Goal: Entertainment & Leisure: Browse casually

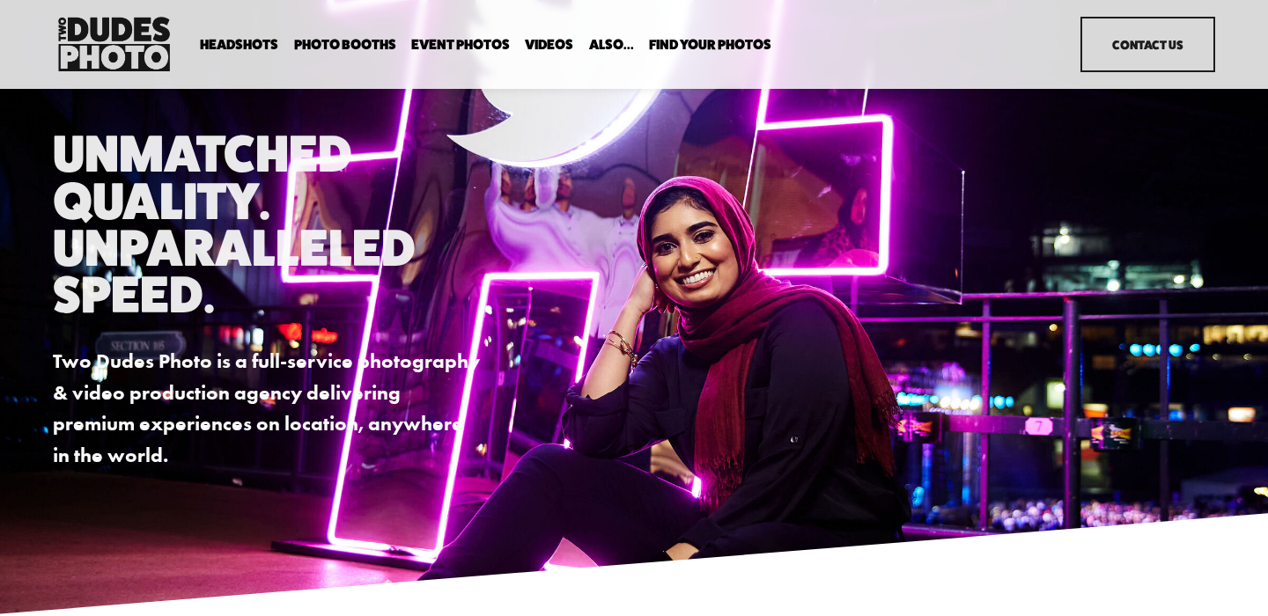
click at [437, 42] on link "Event Photos" at bounding box center [460, 44] width 99 height 17
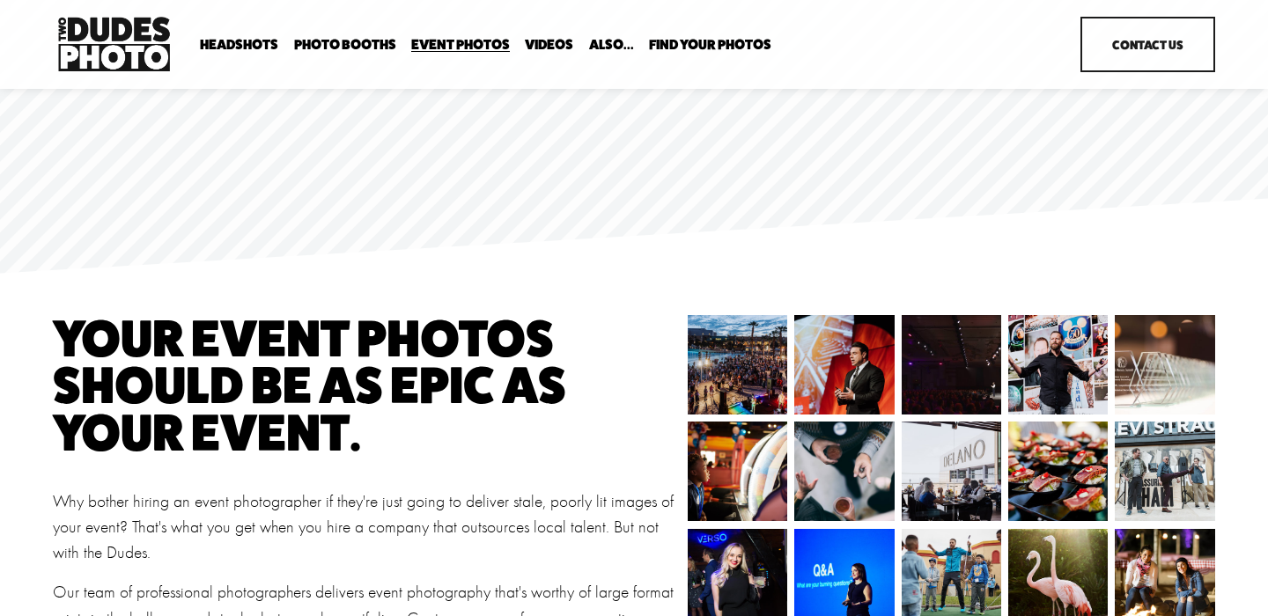
click at [0, 0] on span "Expo Headshots" at bounding box center [0, 0] width 0 height 0
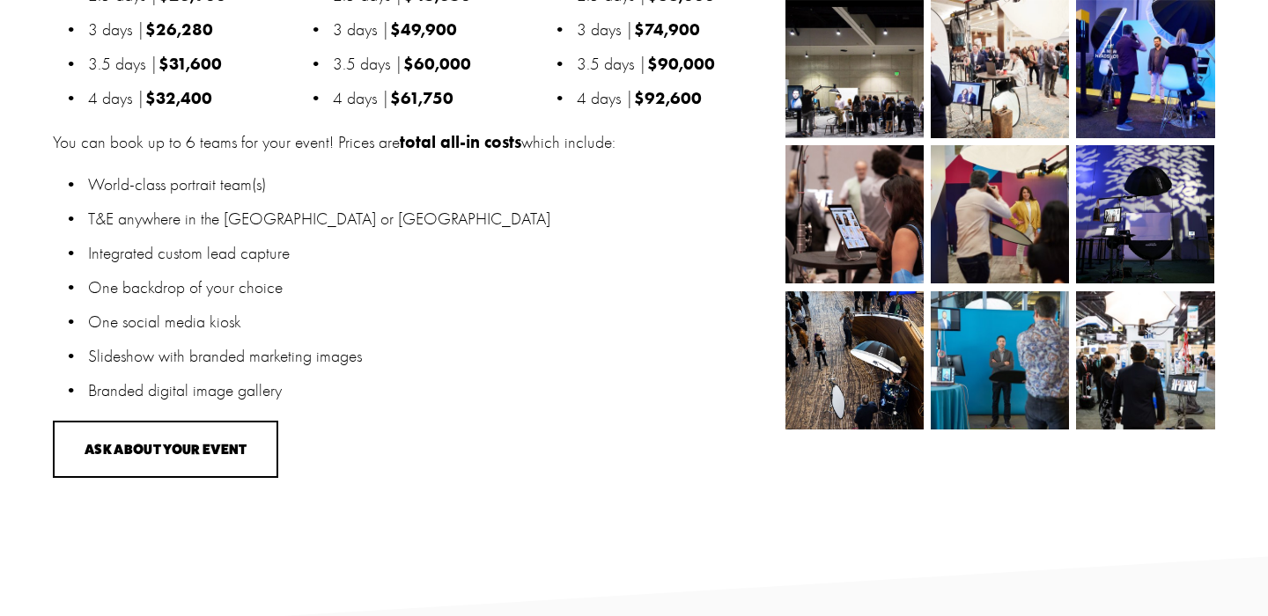
scroll to position [2023, 0]
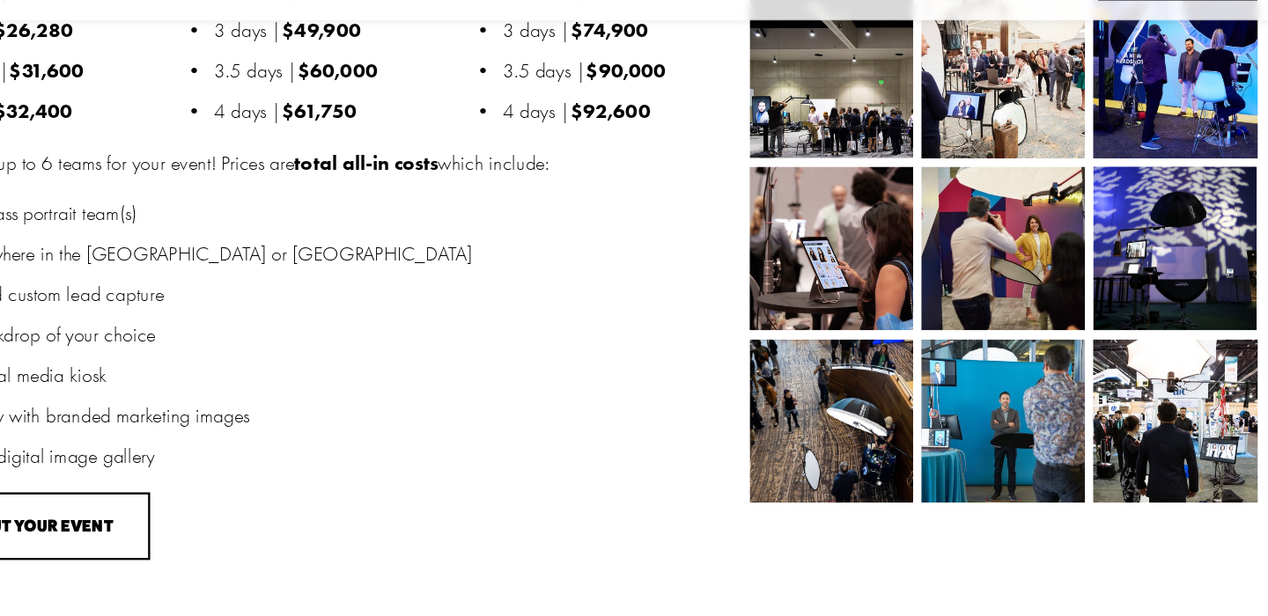
click at [859, 358] on div "View fullsize" at bounding box center [857, 285] width 145 height 145
click at [855, 393] on img at bounding box center [854, 428] width 138 height 138
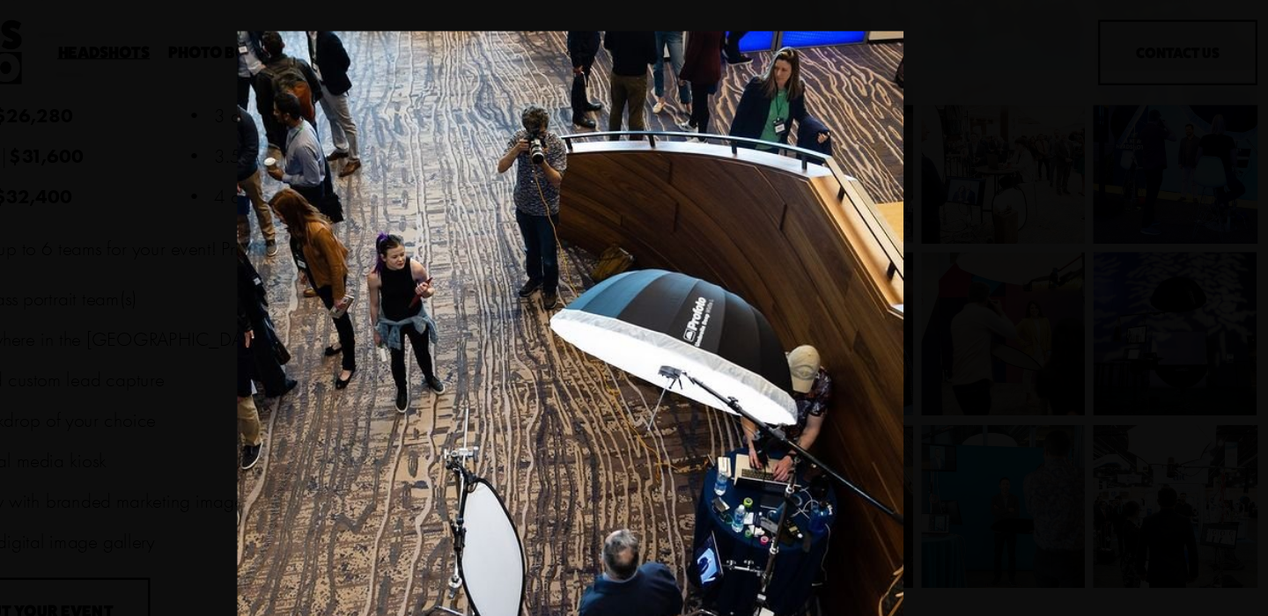
click at [985, 245] on div "Gallery" at bounding box center [634, 308] width 1216 height 592
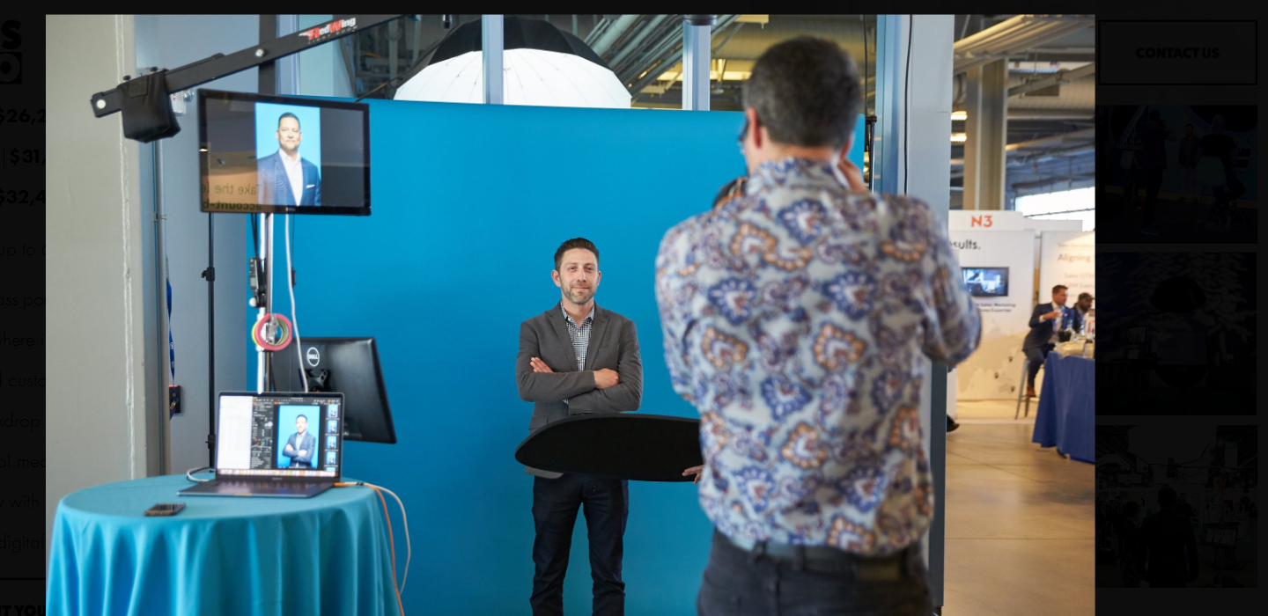
click at [989, 262] on img "Gallery" at bounding box center [633, 308] width 887 height 592
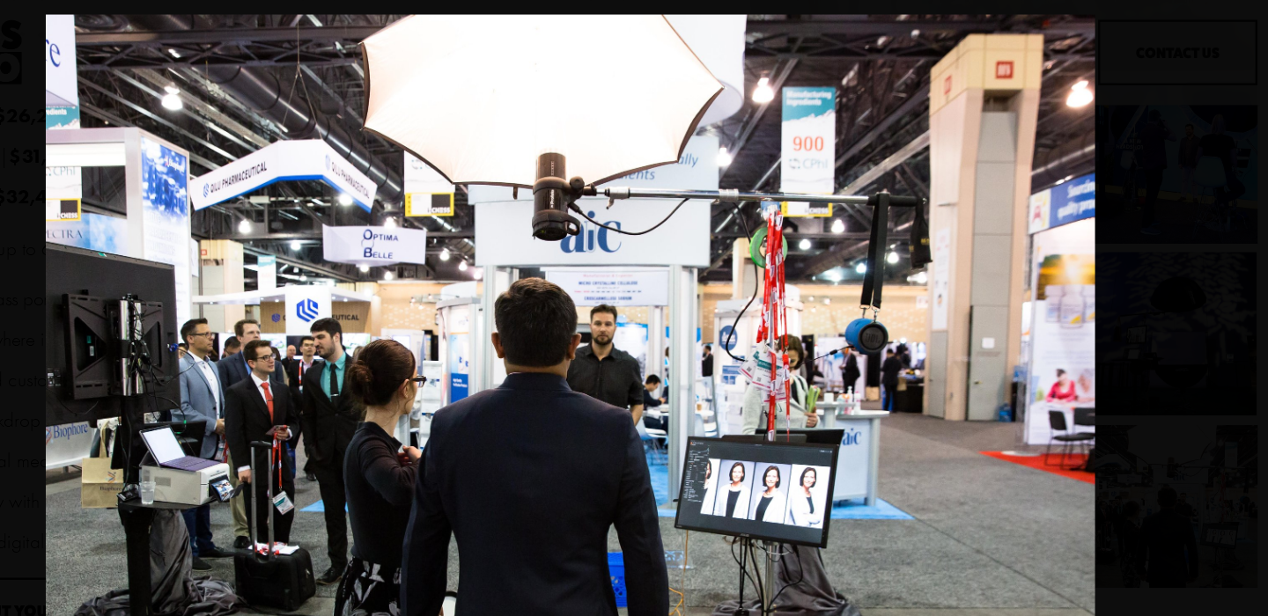
click at [989, 262] on img "Gallery" at bounding box center [633, 308] width 887 height 592
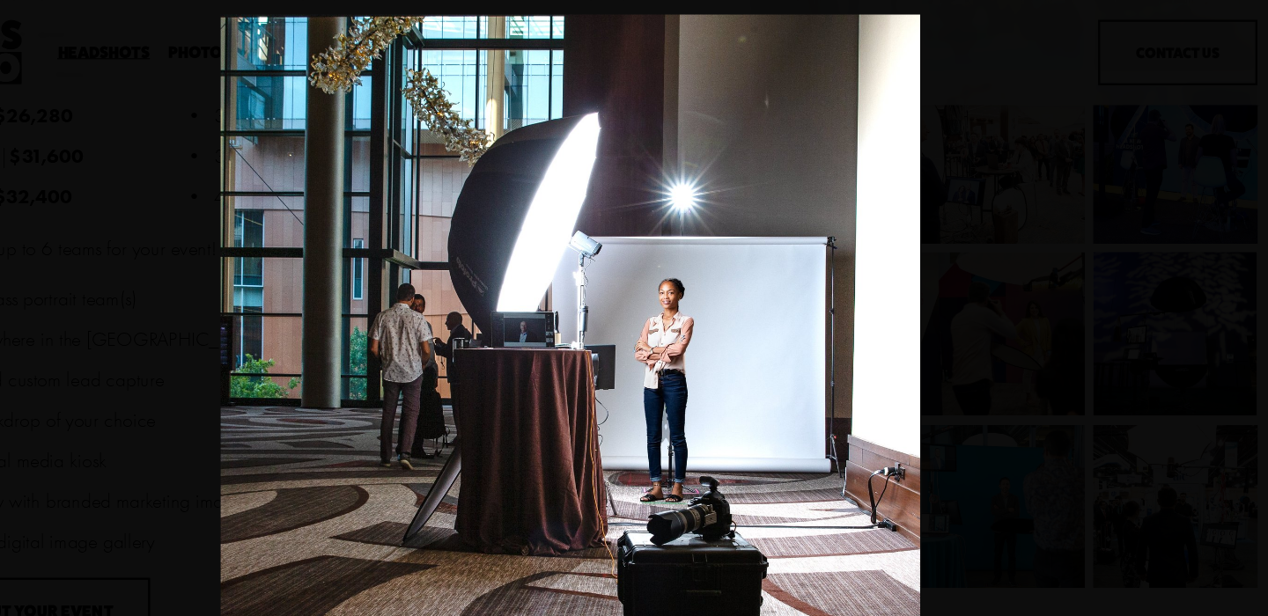
click at [989, 262] on div "Gallery" at bounding box center [634, 308] width 1216 height 592
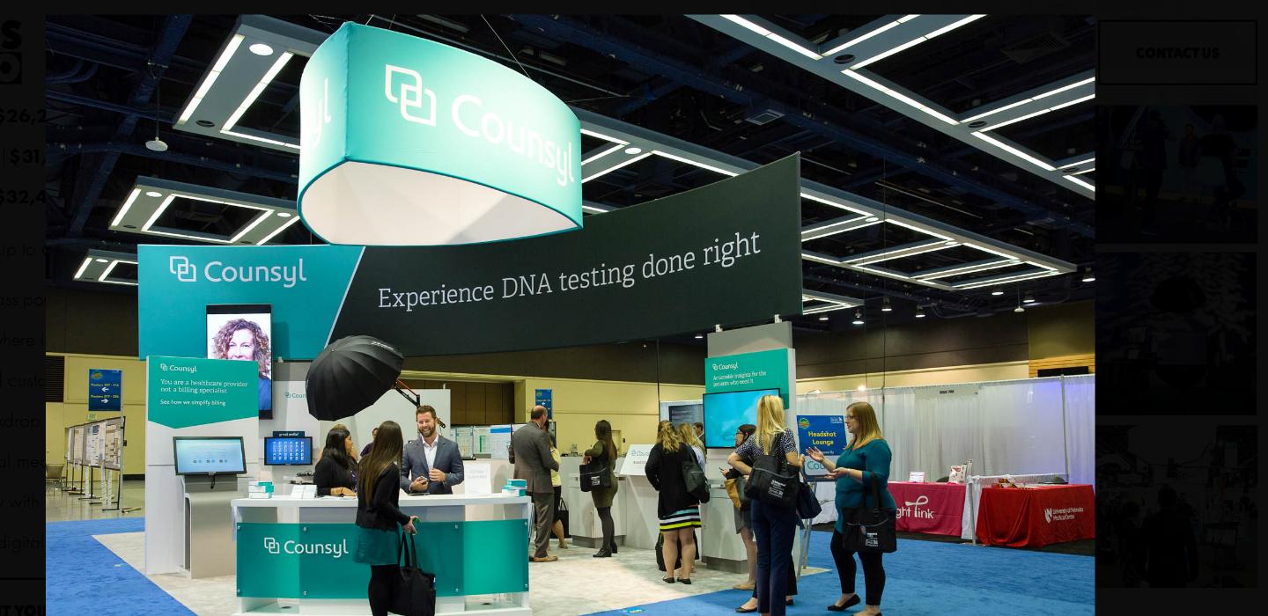
click at [989, 262] on img "Gallery" at bounding box center [633, 308] width 887 height 592
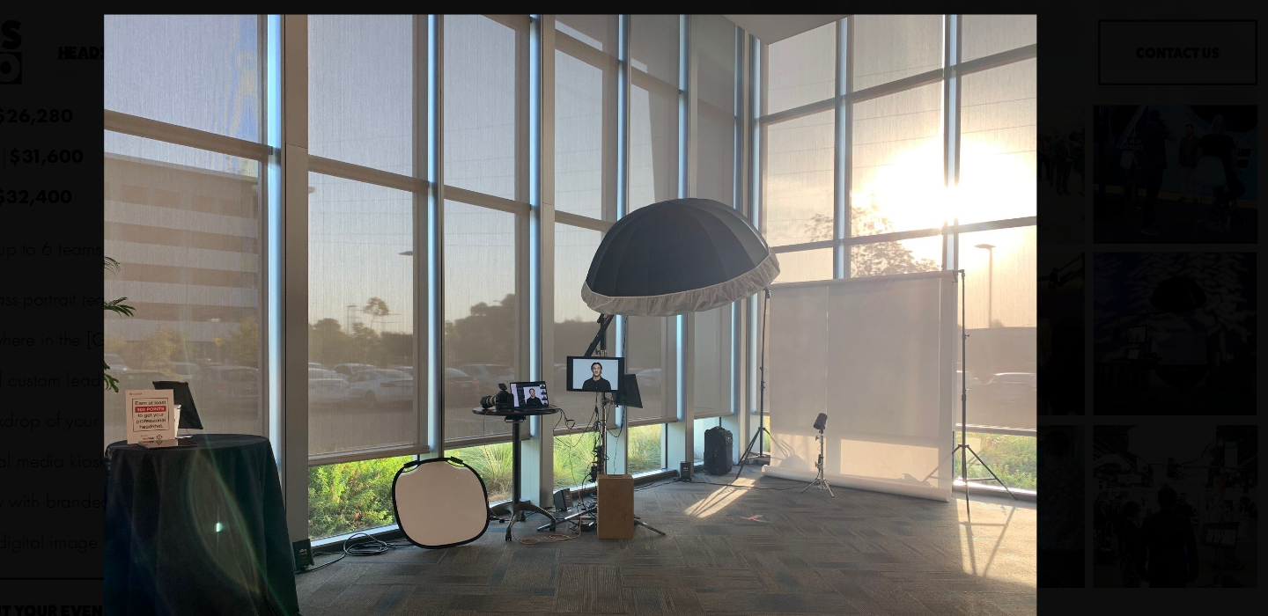
click at [989, 262] on img "Gallery" at bounding box center [633, 308] width 789 height 592
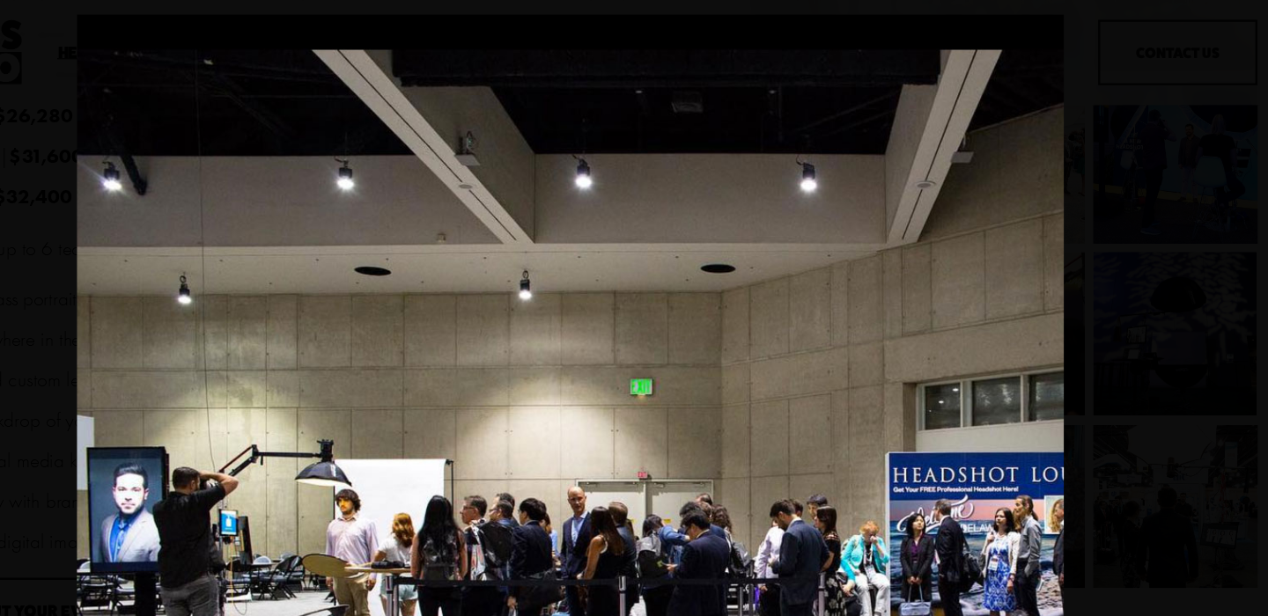
click at [989, 262] on img "Gallery" at bounding box center [634, 308] width 834 height 592
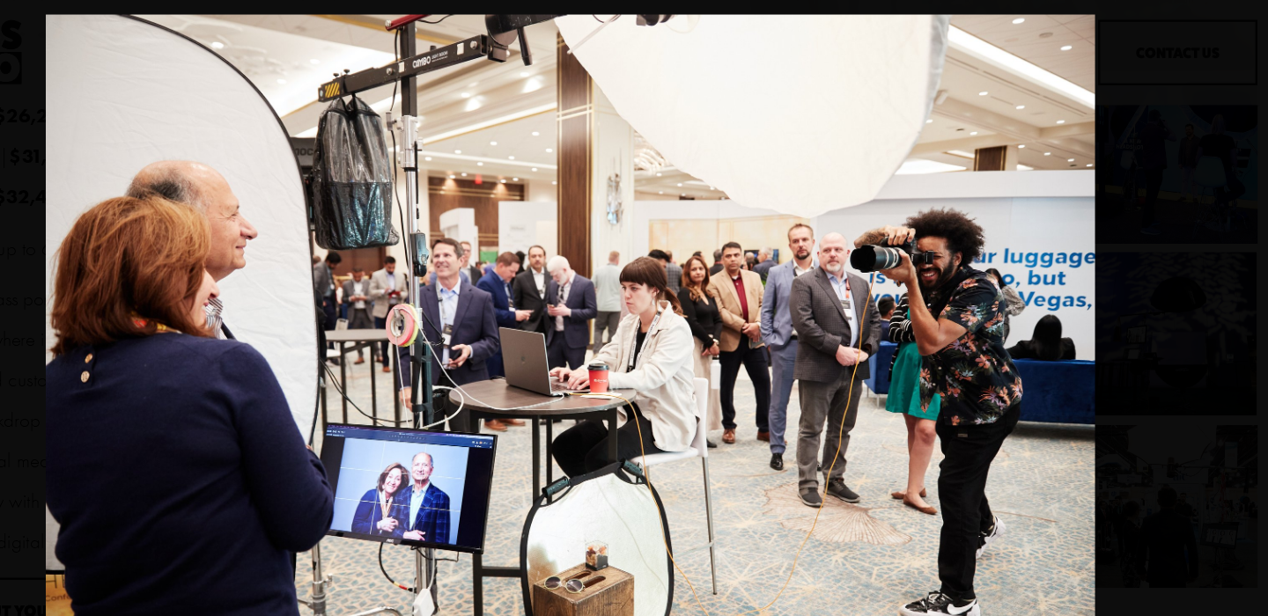
click at [989, 262] on img "Gallery" at bounding box center [633, 308] width 887 height 592
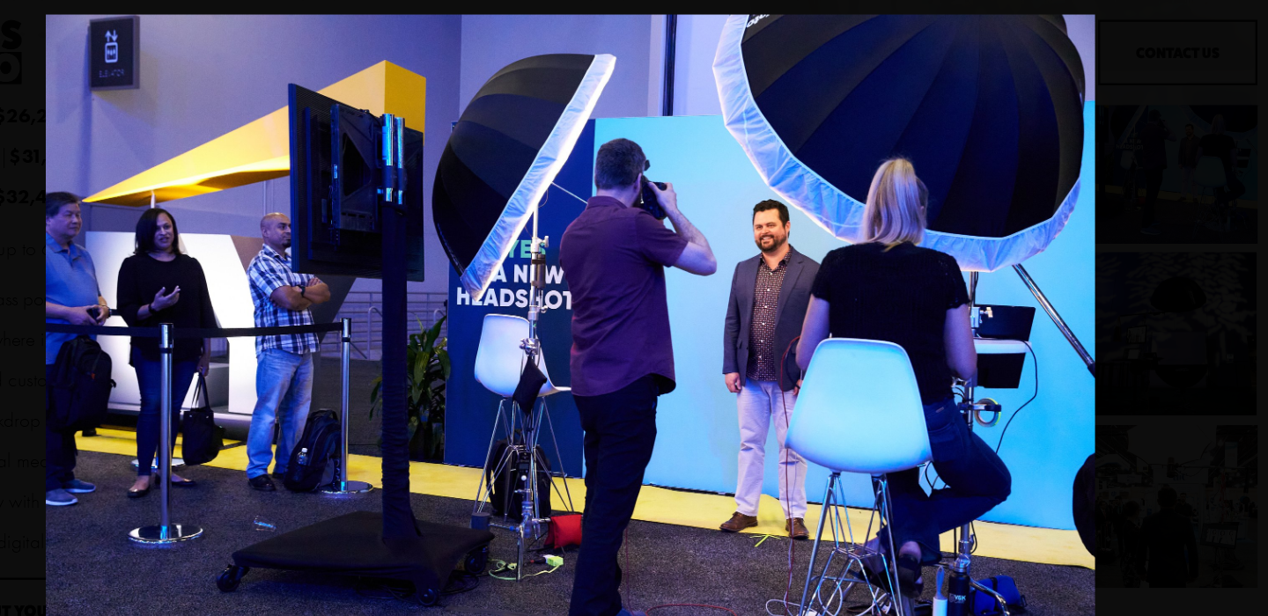
click at [989, 262] on img "Gallery" at bounding box center [633, 308] width 887 height 592
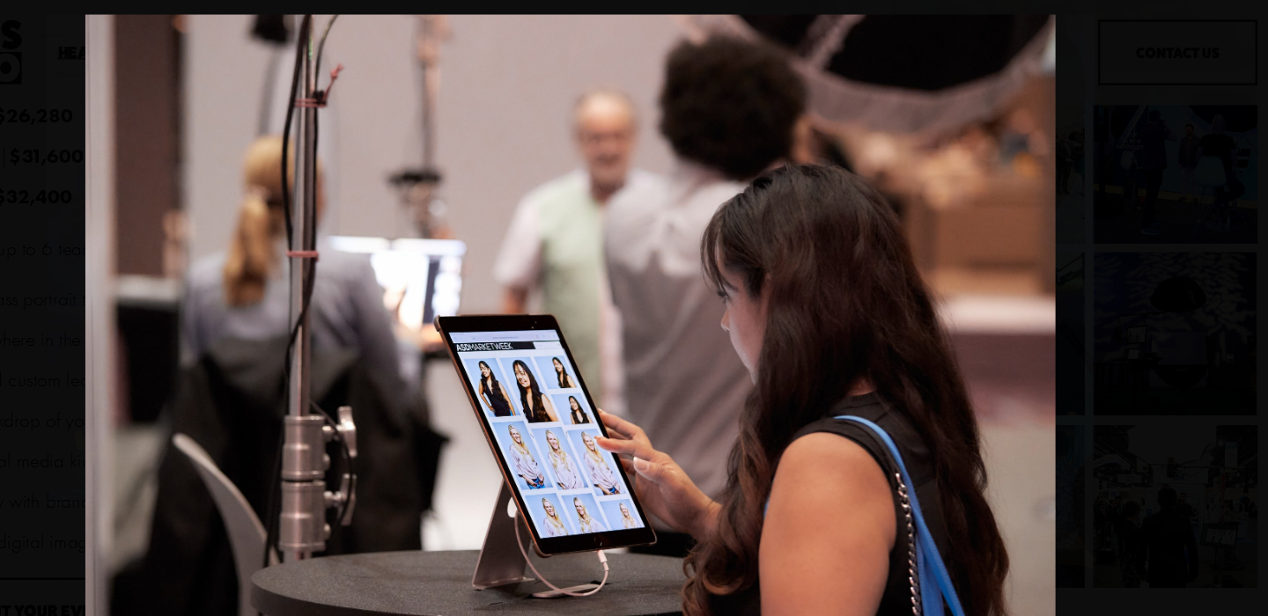
click at [989, 262] on img "Gallery" at bounding box center [634, 308] width 820 height 592
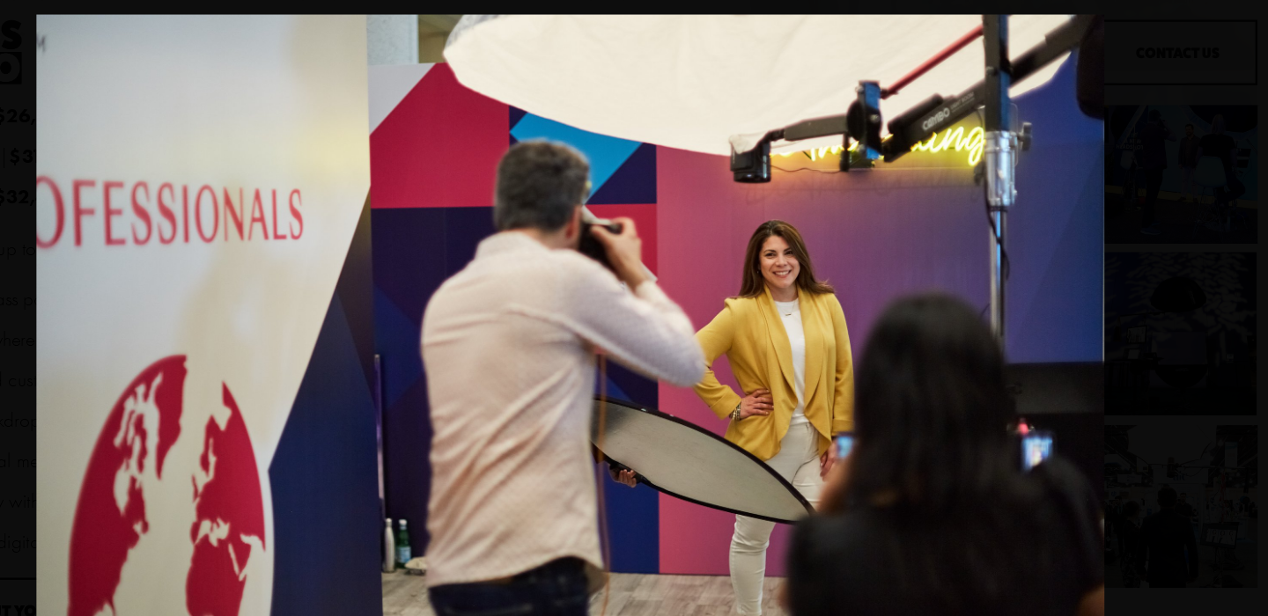
click at [989, 262] on img "Gallery" at bounding box center [633, 308] width 903 height 592
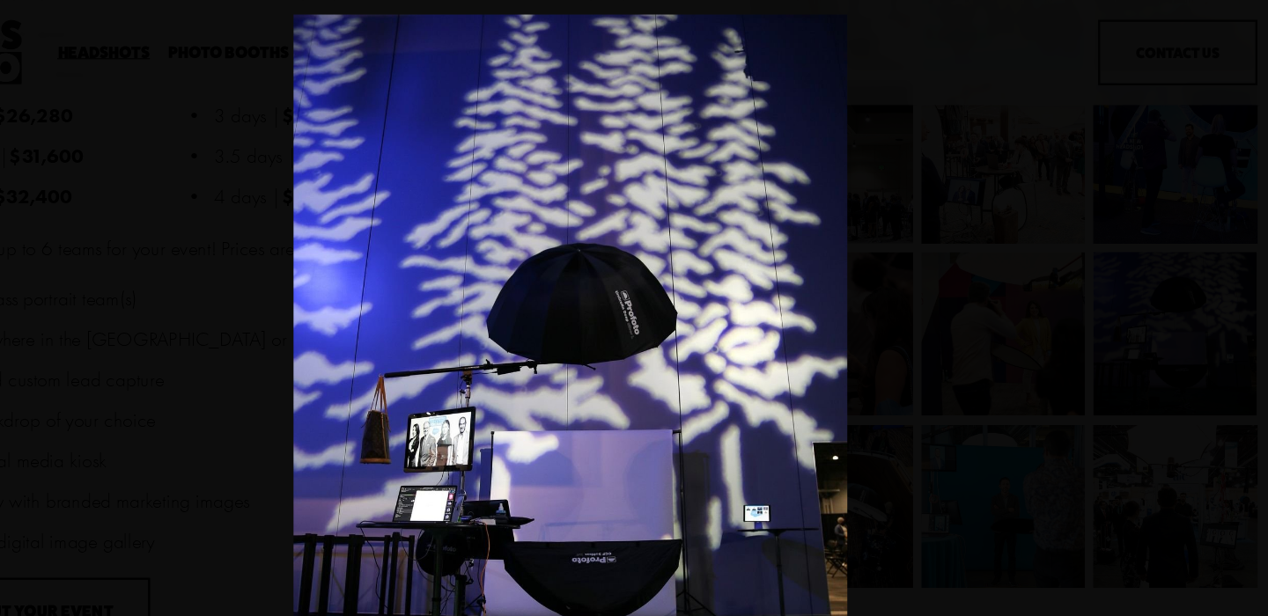
click at [261, 288] on div "Gallery" at bounding box center [634, 308] width 1216 height 592
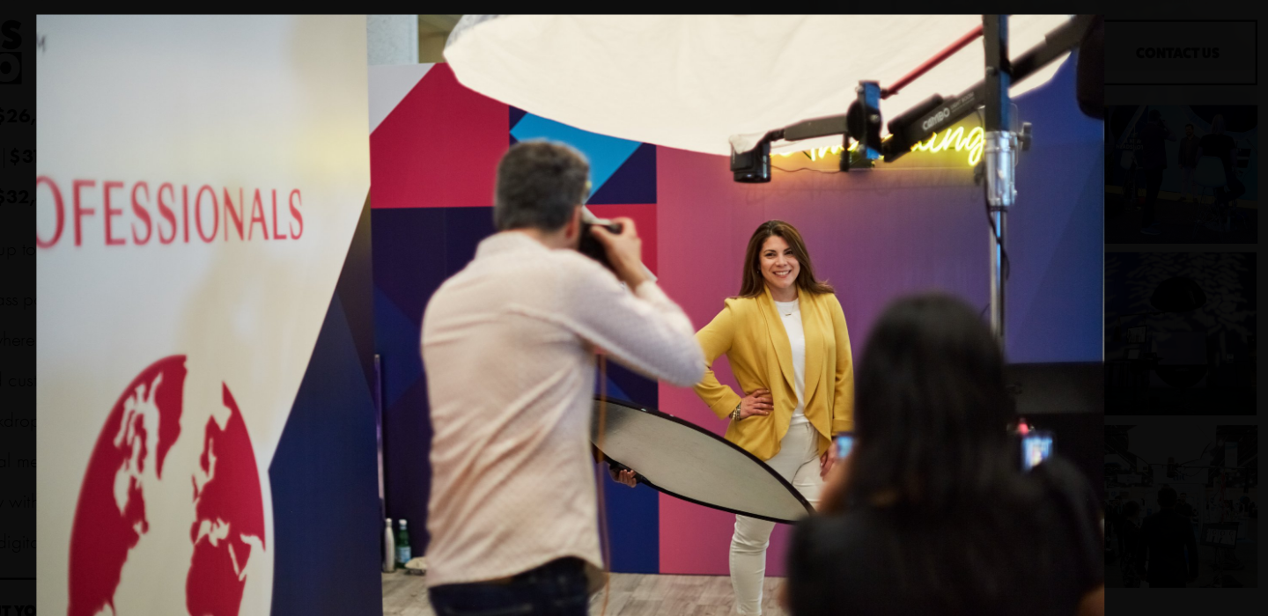
click at [273, 288] on img "Gallery" at bounding box center [633, 308] width 903 height 592
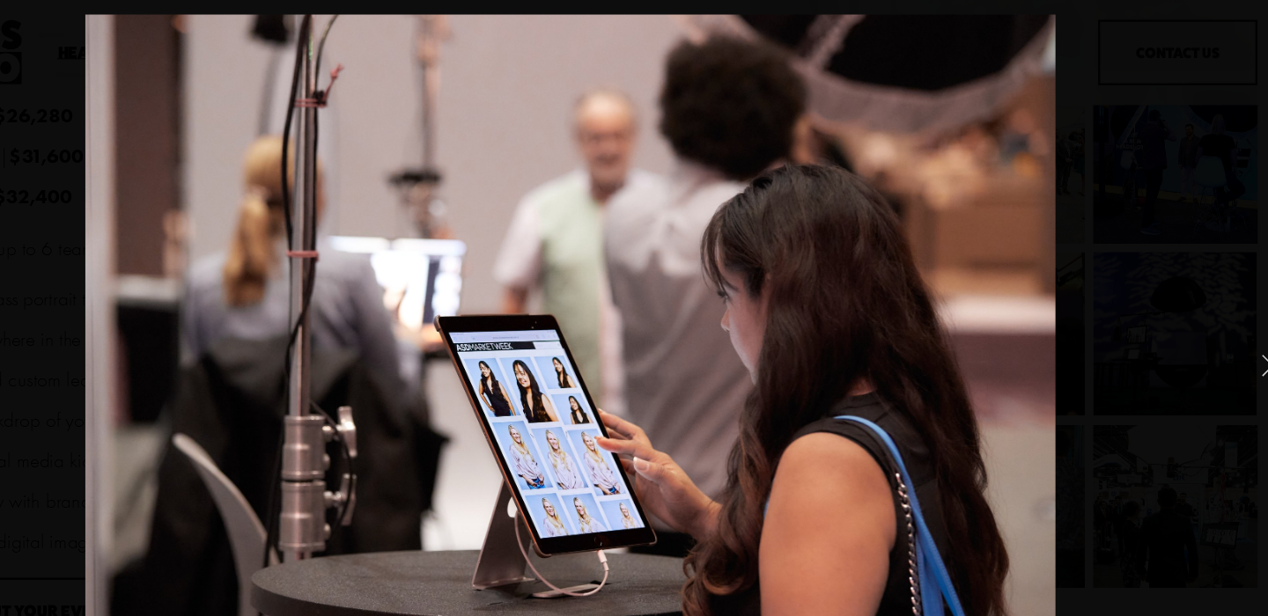
click at [969, 309] on img "Gallery" at bounding box center [634, 308] width 820 height 592
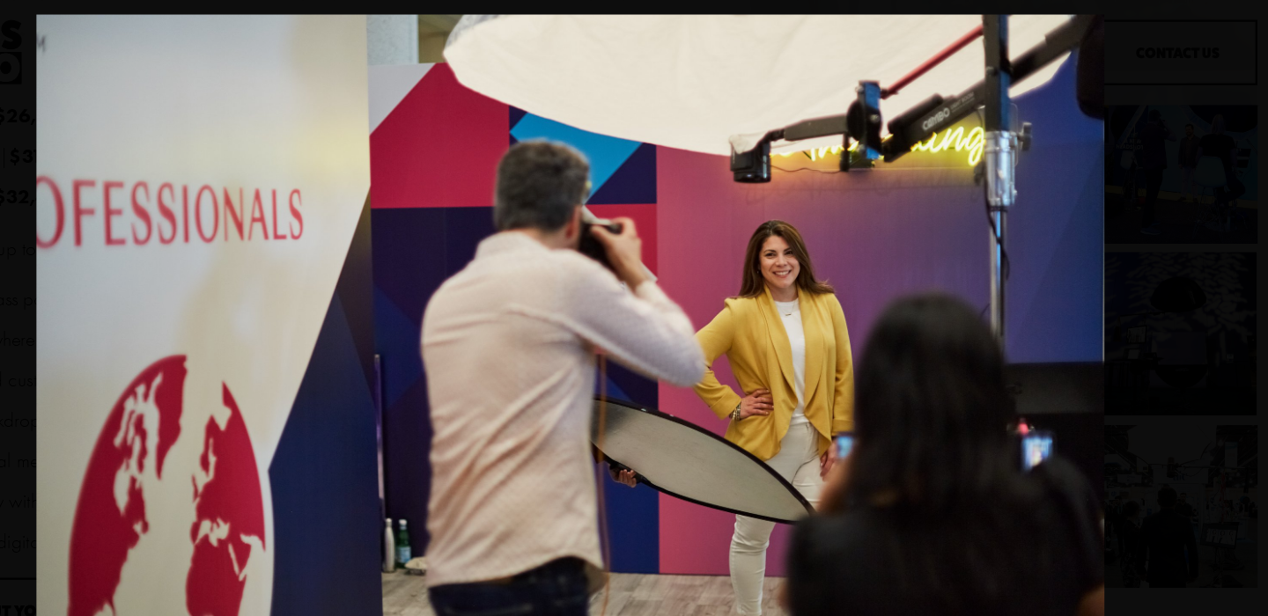
click at [969, 309] on img "Gallery" at bounding box center [633, 308] width 903 height 592
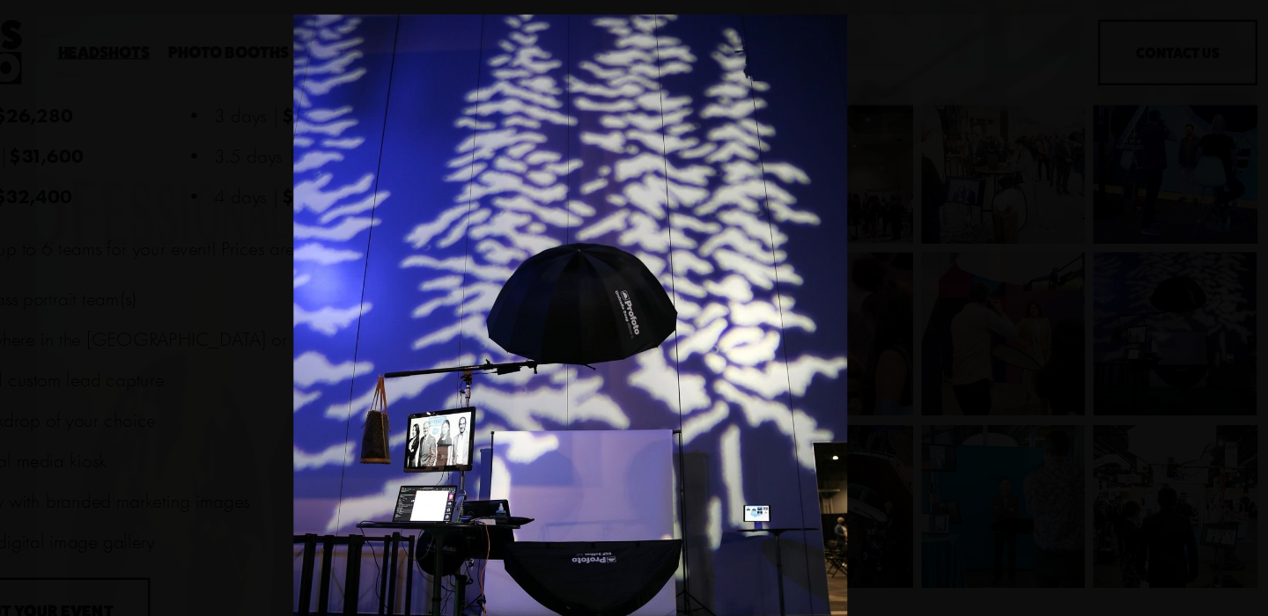
click at [969, 309] on div "Gallery" at bounding box center [634, 308] width 1216 height 592
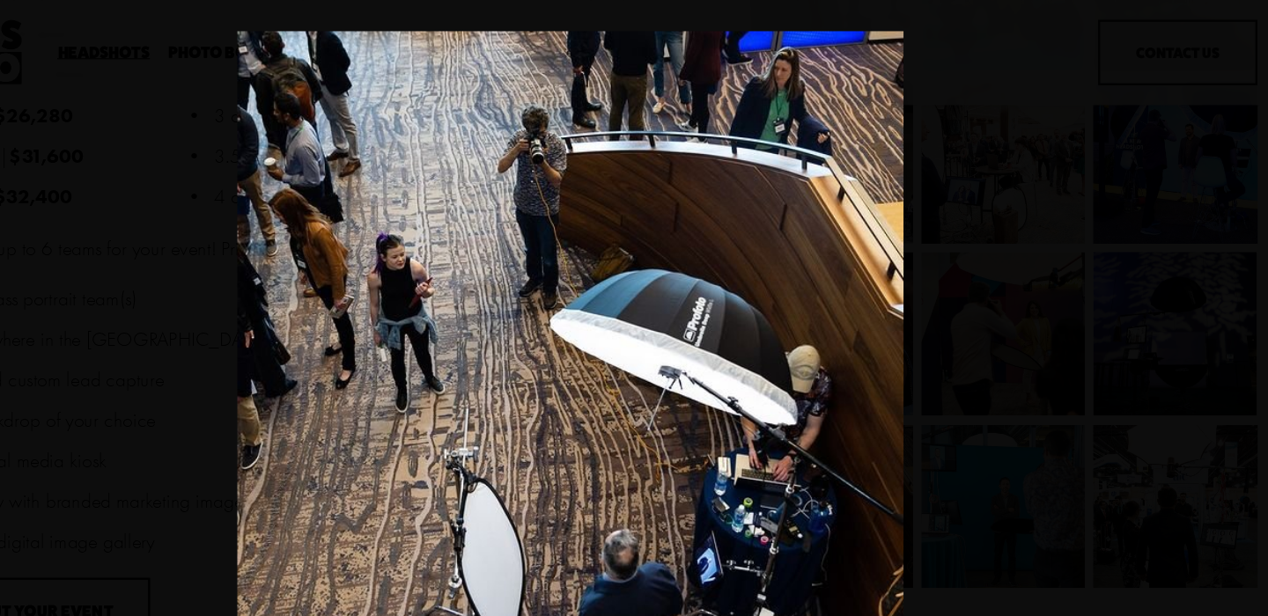
click at [969, 309] on div "Gallery" at bounding box center [634, 308] width 1216 height 592
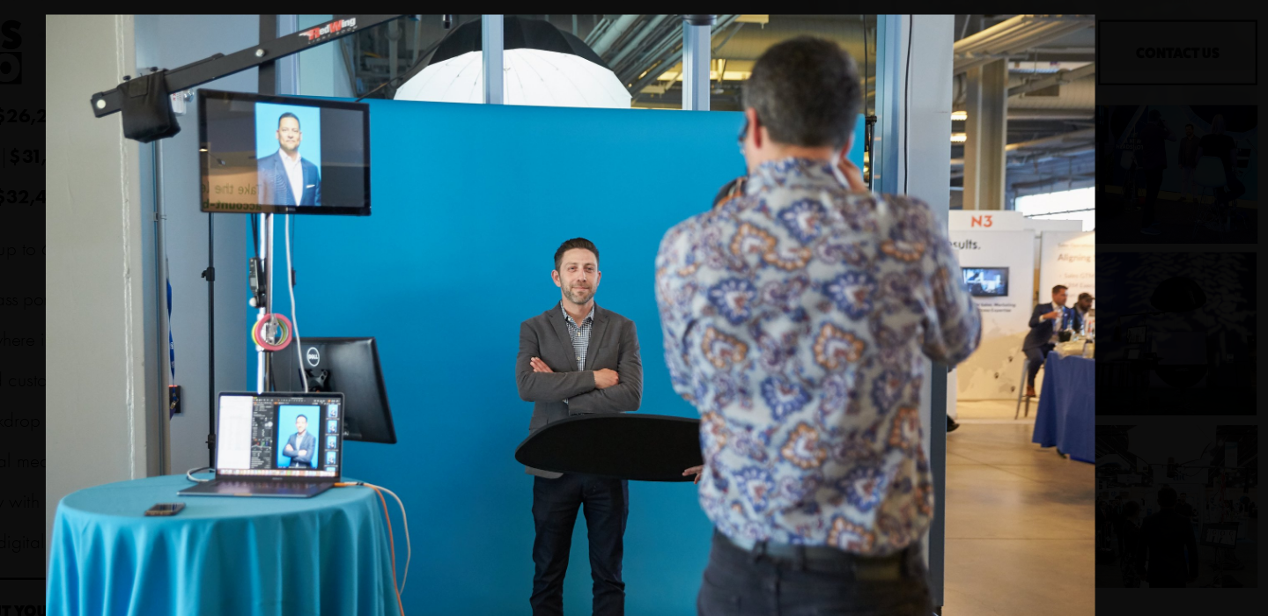
click at [969, 309] on img "Gallery" at bounding box center [633, 308] width 887 height 592
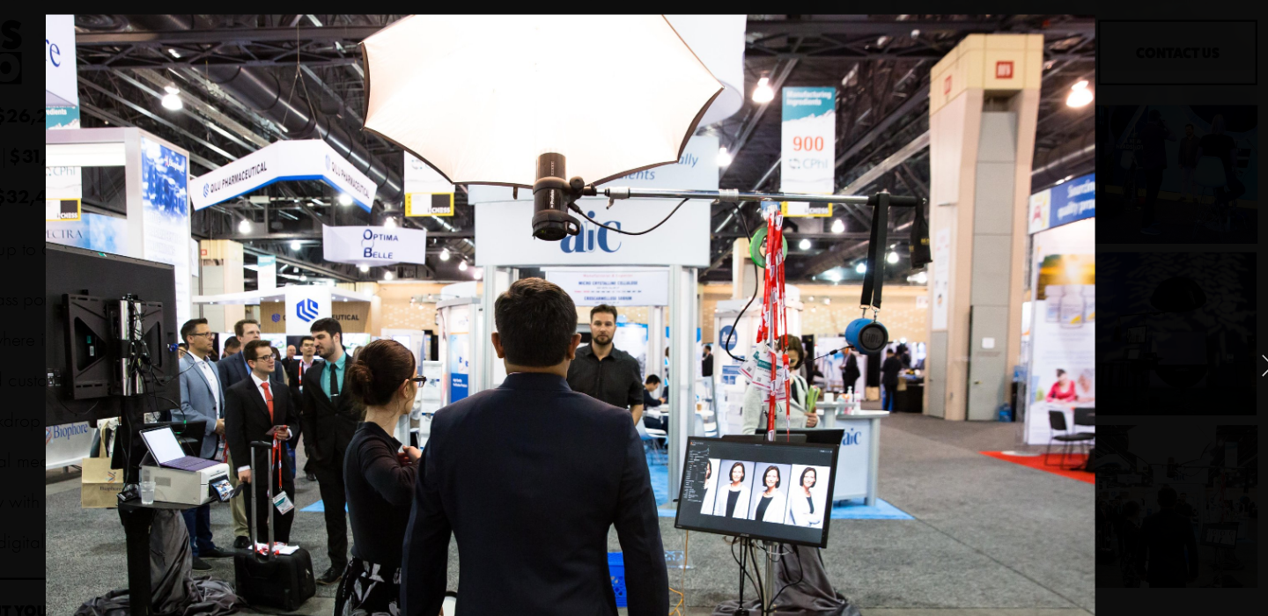
click at [1118, 106] on div "Gallery" at bounding box center [634, 308] width 1216 height 592
